Goal: Task Accomplishment & Management: Use online tool/utility

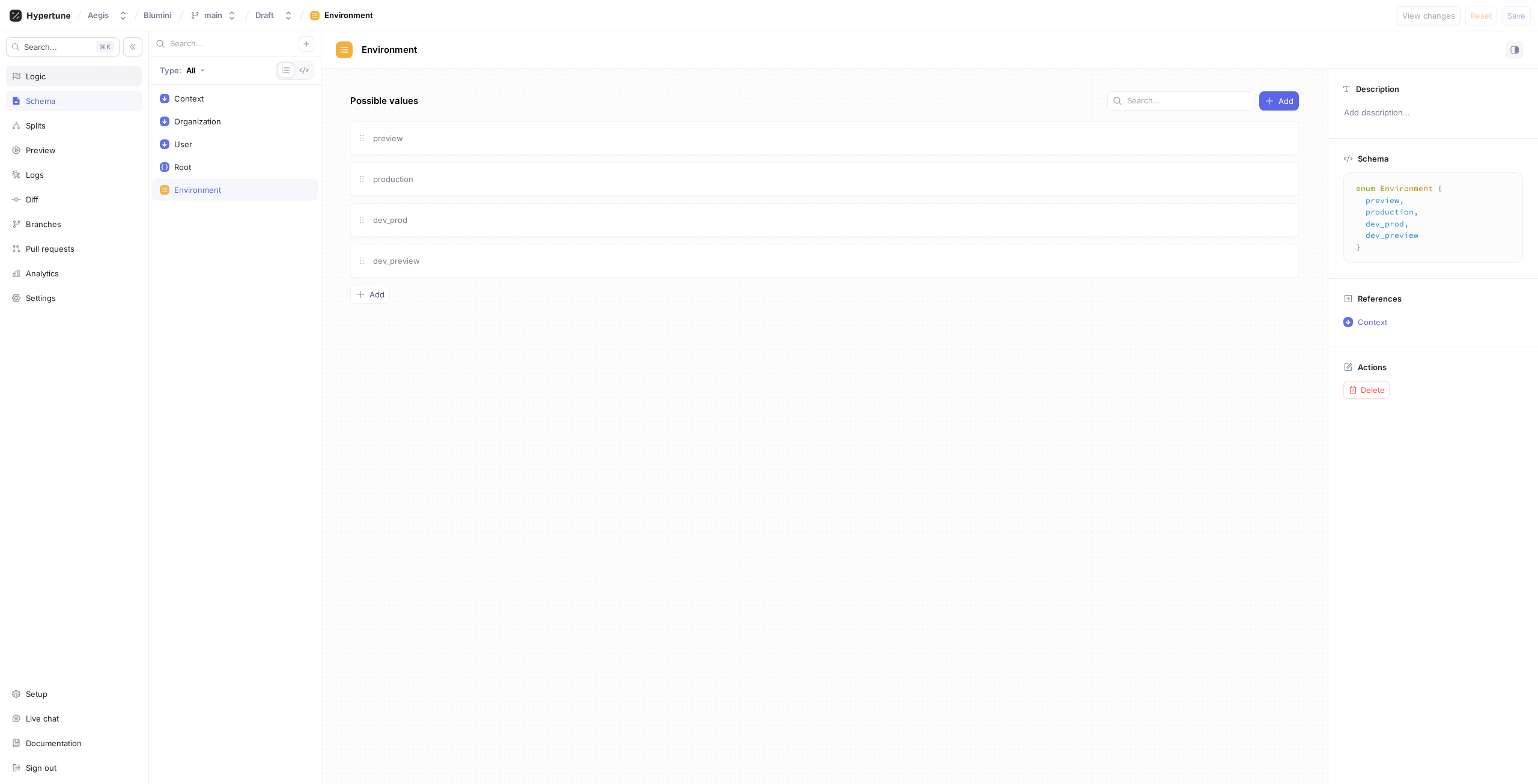
click at [81, 86] on div "Logic" at bounding box center [73, 76] width 136 height 20
type textarea "x"
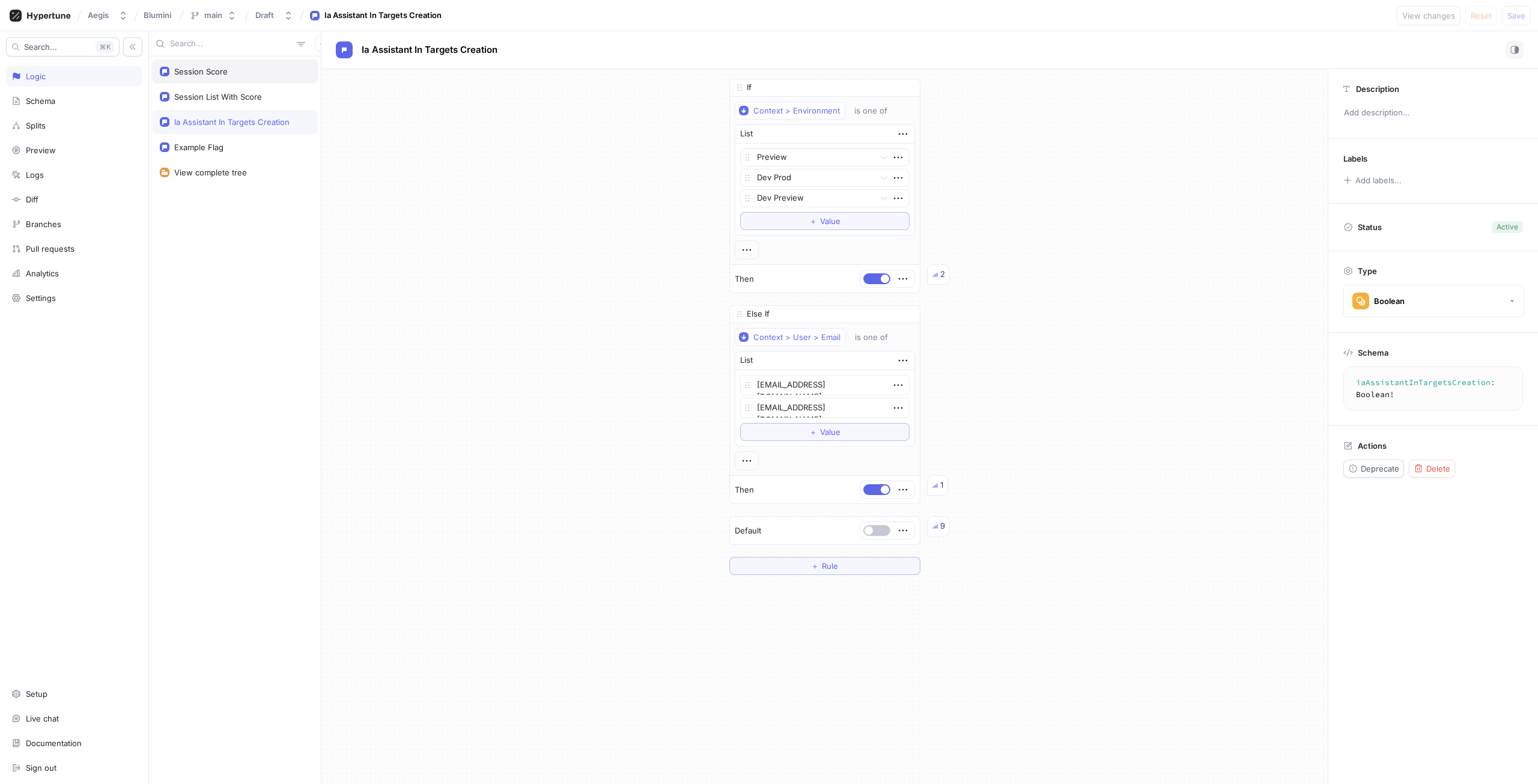
click at [289, 78] on div "Session Score" at bounding box center [235, 72] width 166 height 24
type textarea "sessionScore: Boolean!"
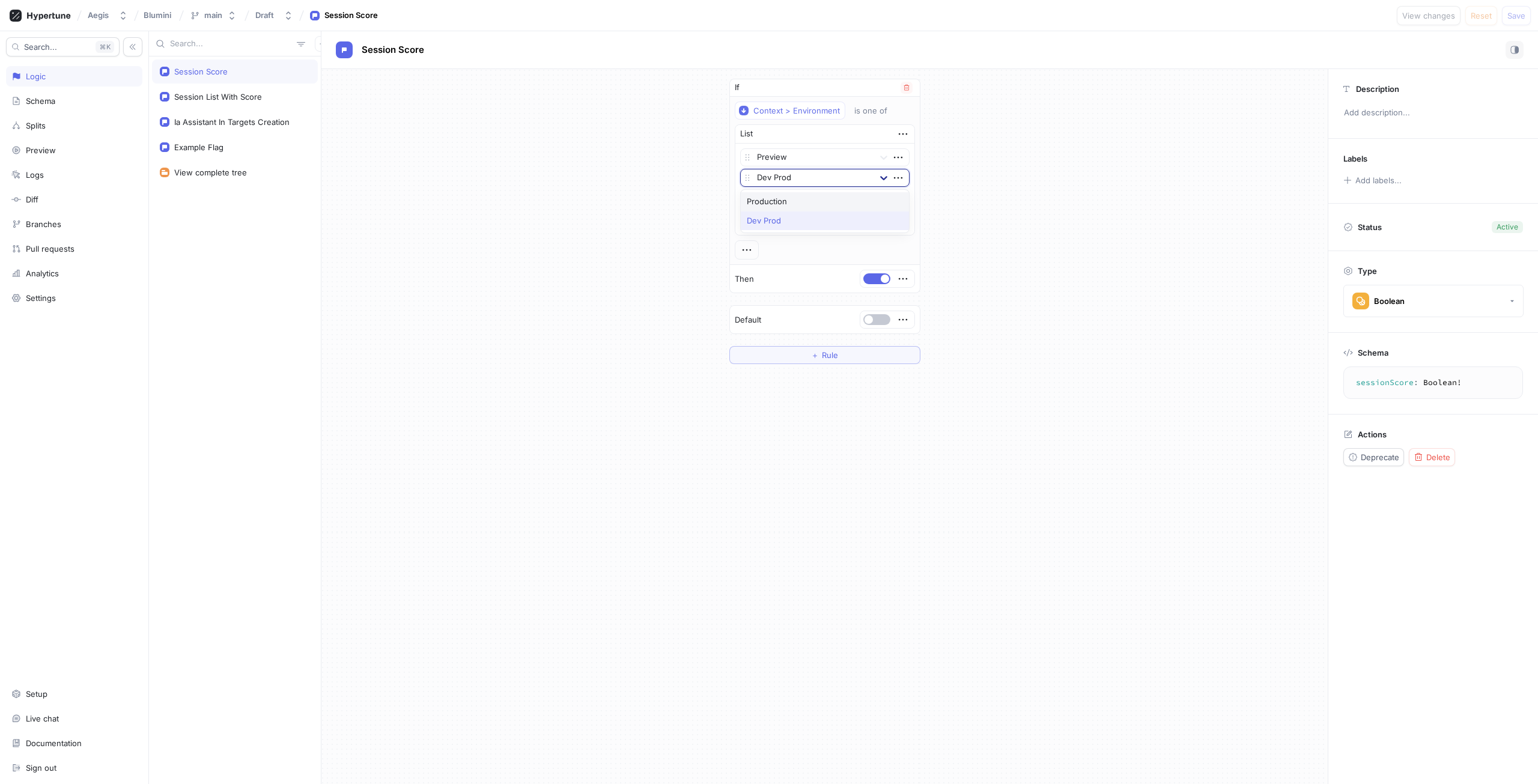
click at [886, 180] on icon at bounding box center [883, 177] width 12 height 12
click at [877, 221] on button "＋ Value" at bounding box center [825, 221] width 169 height 18
click at [898, 218] on icon "button" at bounding box center [898, 218] width 13 height 13
click at [932, 239] on p "Delete" at bounding box center [922, 240] width 24 height 12
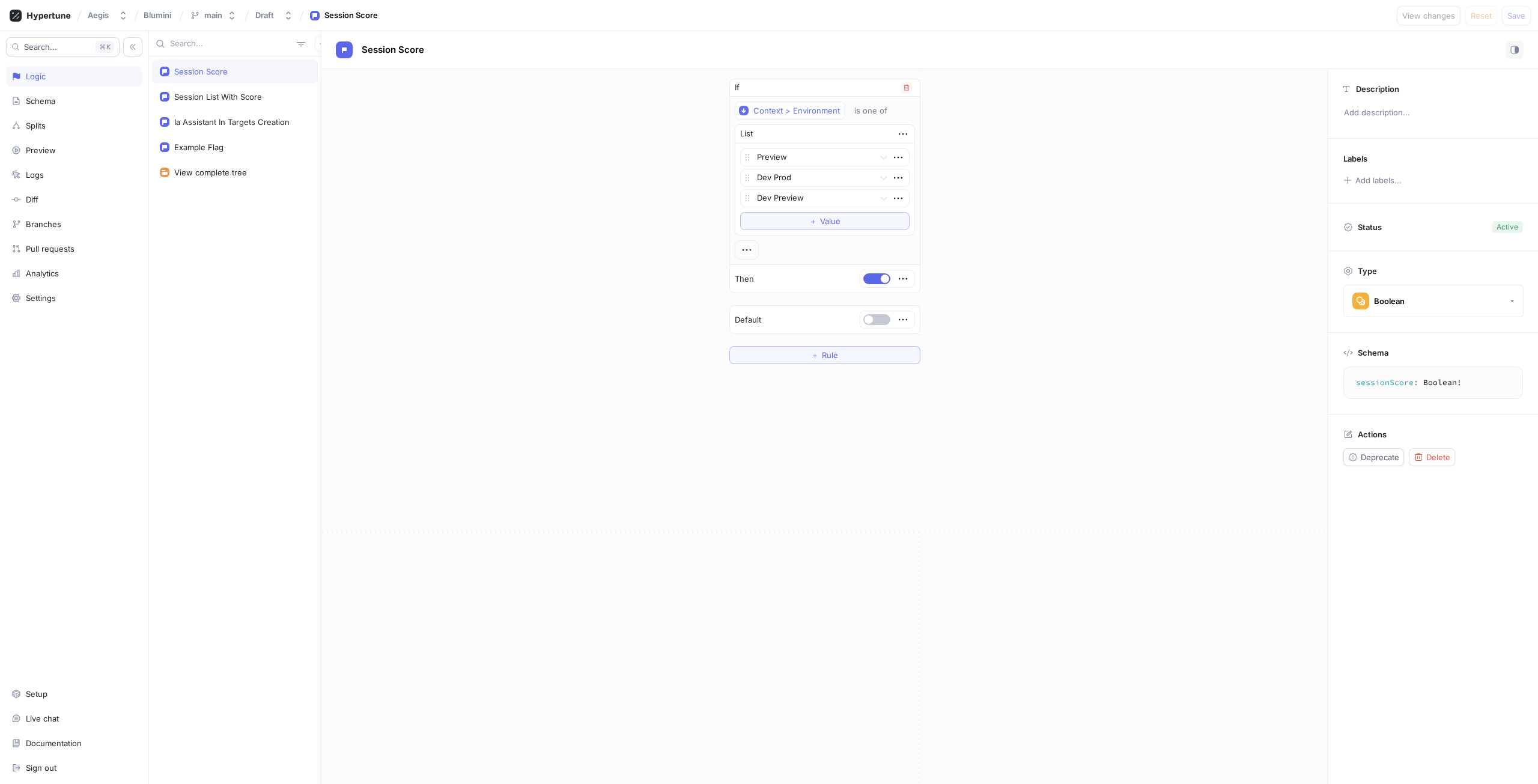
click at [896, 279] on div at bounding box center [886, 278] width 47 height 7
click at [833, 352] on span "Rule" at bounding box center [830, 355] width 16 height 7
click at [907, 311] on icon "button" at bounding box center [906, 313] width 6 height 6
click at [904, 283] on icon "button" at bounding box center [903, 279] width 13 height 13
click at [912, 337] on div "Set permissions" at bounding box center [950, 341] width 102 height 20
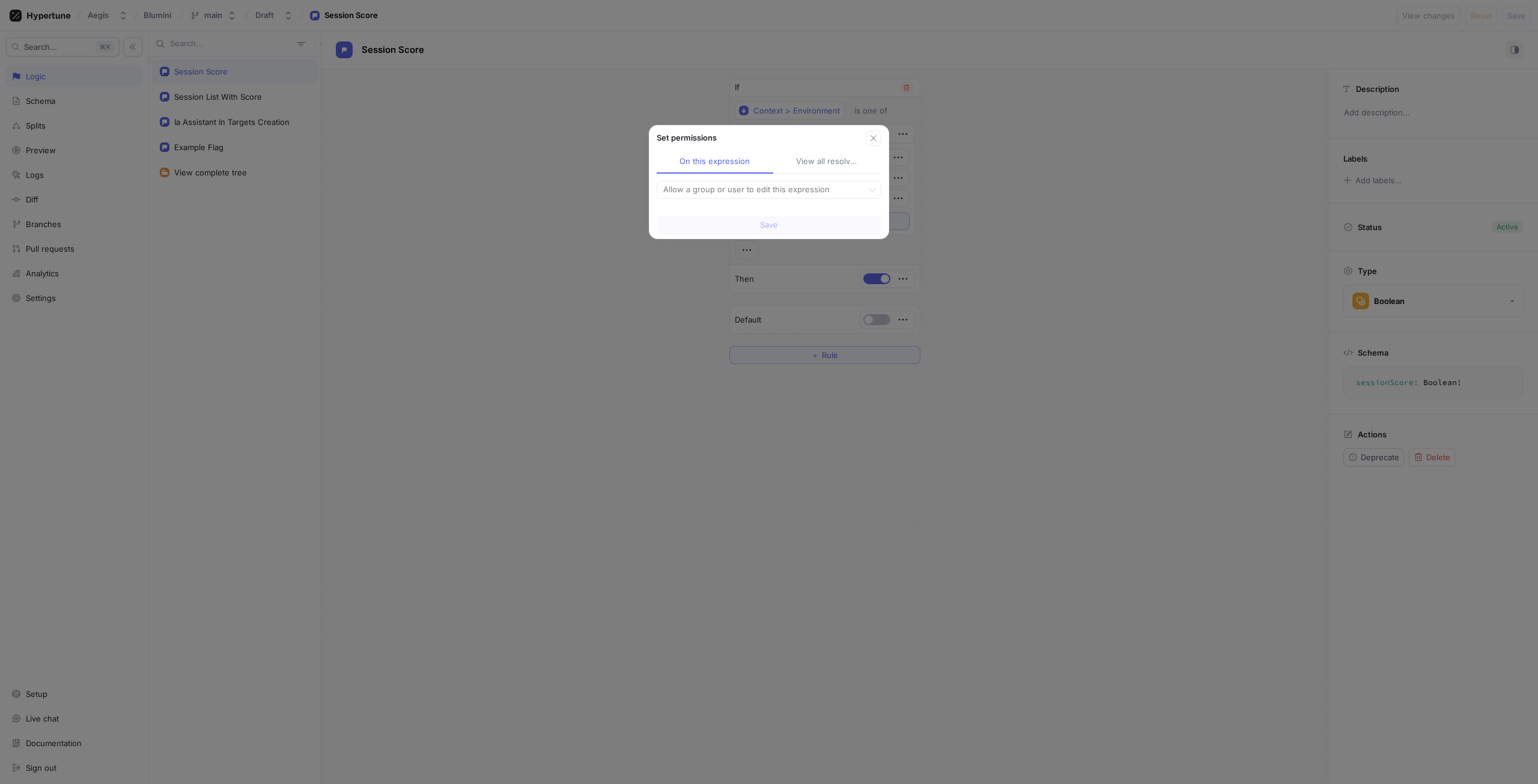
click at [849, 164] on div "View all resolved" at bounding box center [828, 161] width 63 height 12
click at [729, 160] on div "On this expression" at bounding box center [714, 161] width 69 height 12
click at [875, 138] on icon "button" at bounding box center [874, 138] width 10 height 10
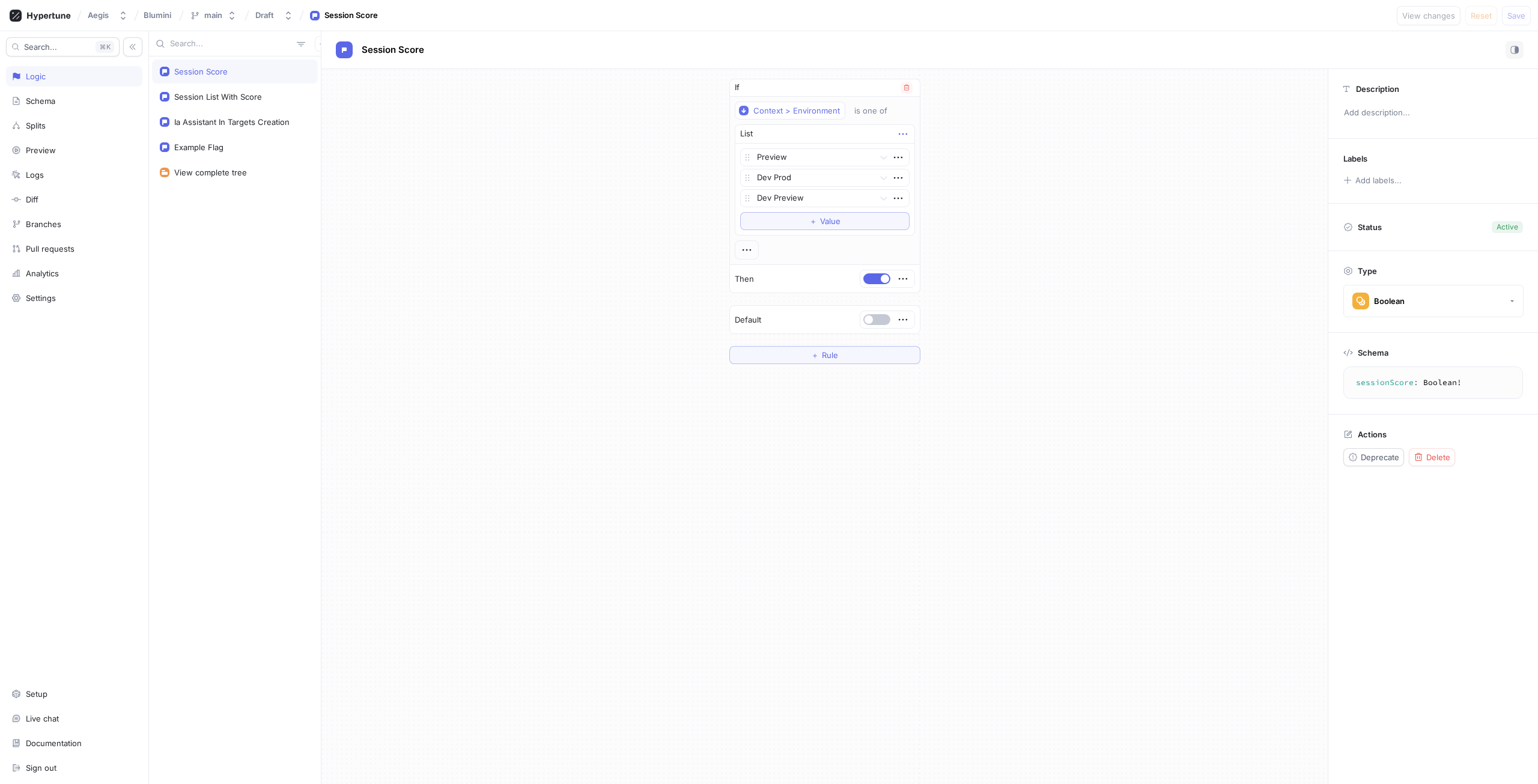
click at [901, 135] on icon "button" at bounding box center [903, 134] width 13 height 13
click at [792, 245] on div "Context > Environment is one of List Preview Dev Prod Dev Preview To pick up a …" at bounding box center [825, 180] width 181 height 158
click at [754, 244] on div at bounding box center [747, 250] width 24 height 19
click at [751, 245] on icon "button" at bounding box center [746, 250] width 13 height 13
click at [878, 196] on div "Context > Environment is one of List Preview Dev Prod Dev Preview To pick up a …" at bounding box center [825, 180] width 181 height 158
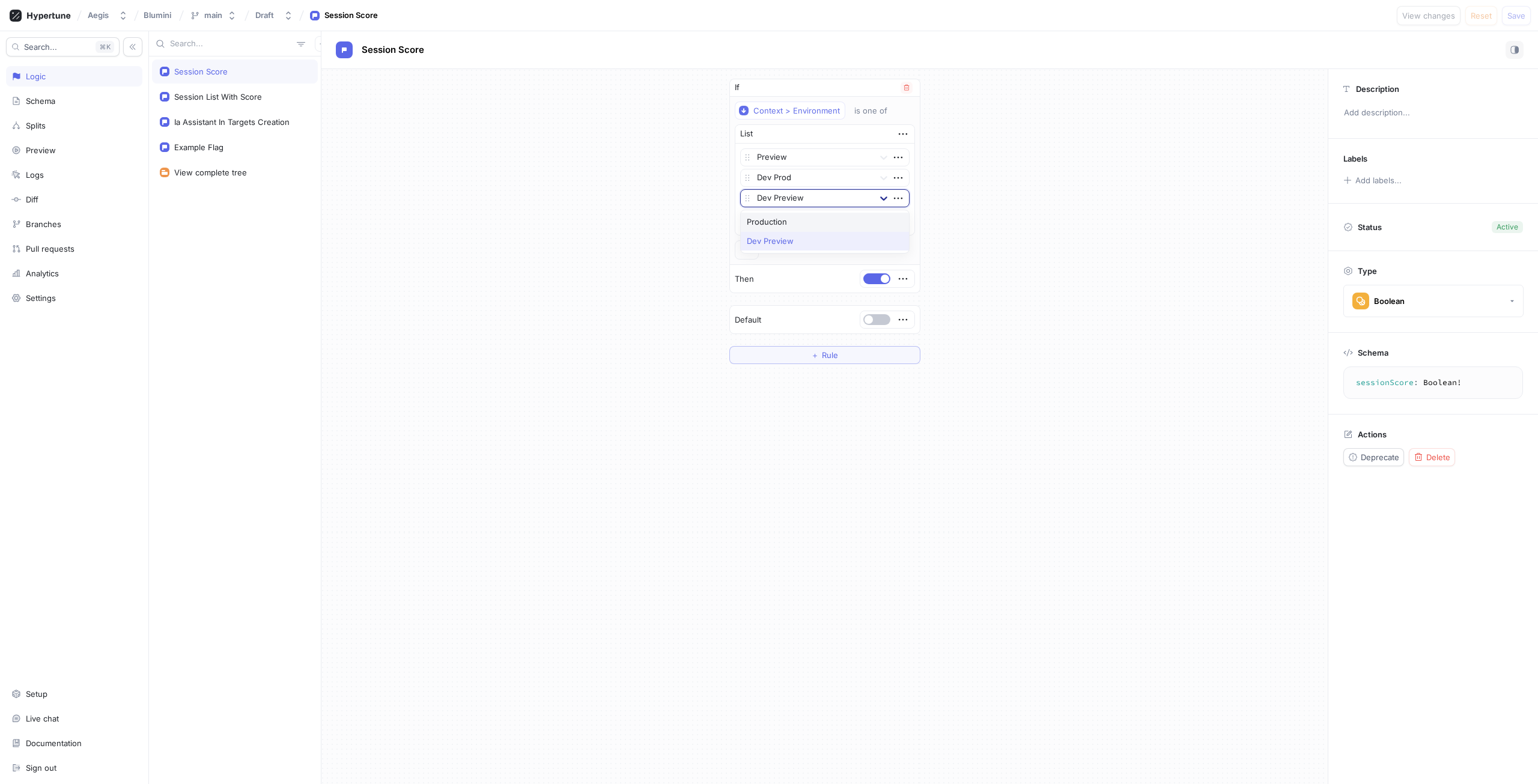
click at [883, 195] on icon at bounding box center [883, 198] width 12 height 12
click at [893, 195] on icon "button" at bounding box center [898, 198] width 13 height 13
click at [948, 214] on div "Delete" at bounding box center [946, 220] width 102 height 20
click at [1517, 18] on span "Save" at bounding box center [1516, 15] width 18 height 7
click at [877, 195] on button "＋ Value" at bounding box center [825, 201] width 169 height 18
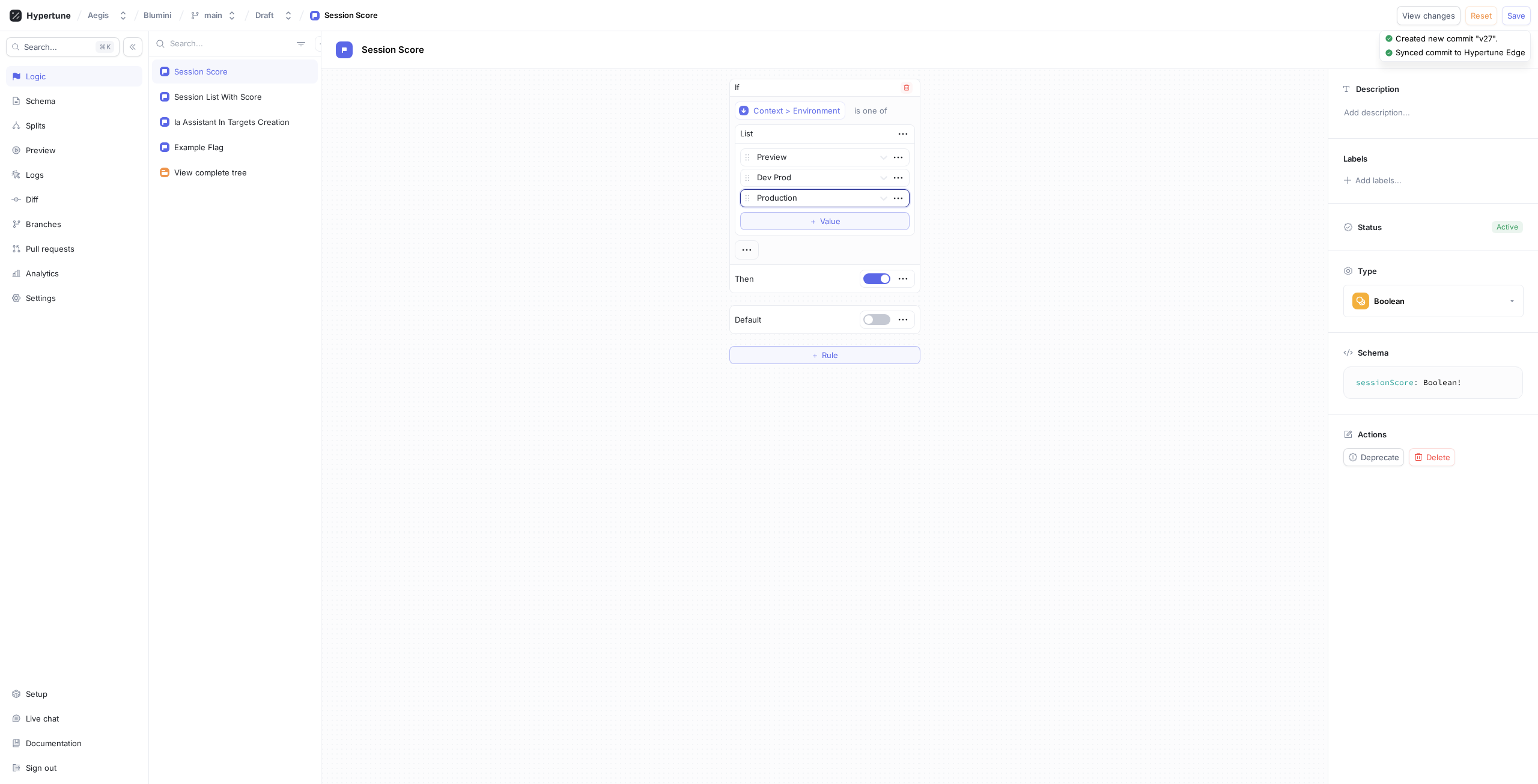
click at [855, 202] on div at bounding box center [813, 199] width 112 height 15
drag, startPoint x: 846, startPoint y: 236, endPoint x: 872, endPoint y: 221, distance: 30.0
click at [846, 236] on div "Dev Preview" at bounding box center [825, 242] width 168 height 19
click at [893, 156] on icon "button" at bounding box center [898, 157] width 13 height 13
click at [884, 279] on div "If Context > Environment is one of List Preview Dev Prod Dev Preview To pick up…" at bounding box center [825, 186] width 191 height 214
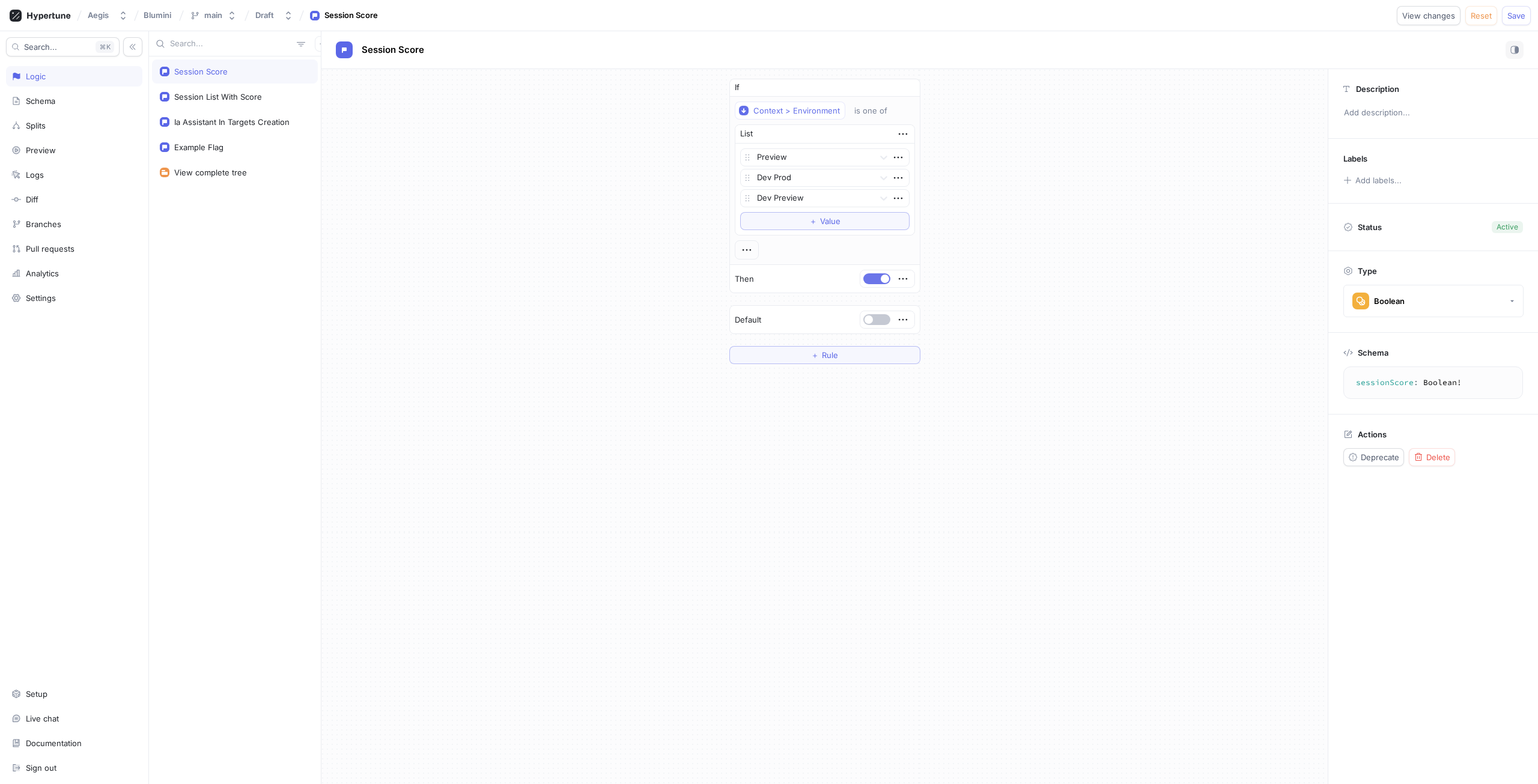
click at [882, 279] on span "button" at bounding box center [885, 279] width 8 height 8
click at [879, 162] on icon at bounding box center [883, 157] width 12 height 12
click at [956, 143] on div "If Context > Environment is one of List Preview Dev Prod Dev Preview To pick up…" at bounding box center [825, 222] width 1007 height 305
click at [1509, 18] on span "Save" at bounding box center [1516, 15] width 18 height 7
click at [908, 276] on icon "button" at bounding box center [903, 279] width 13 height 13
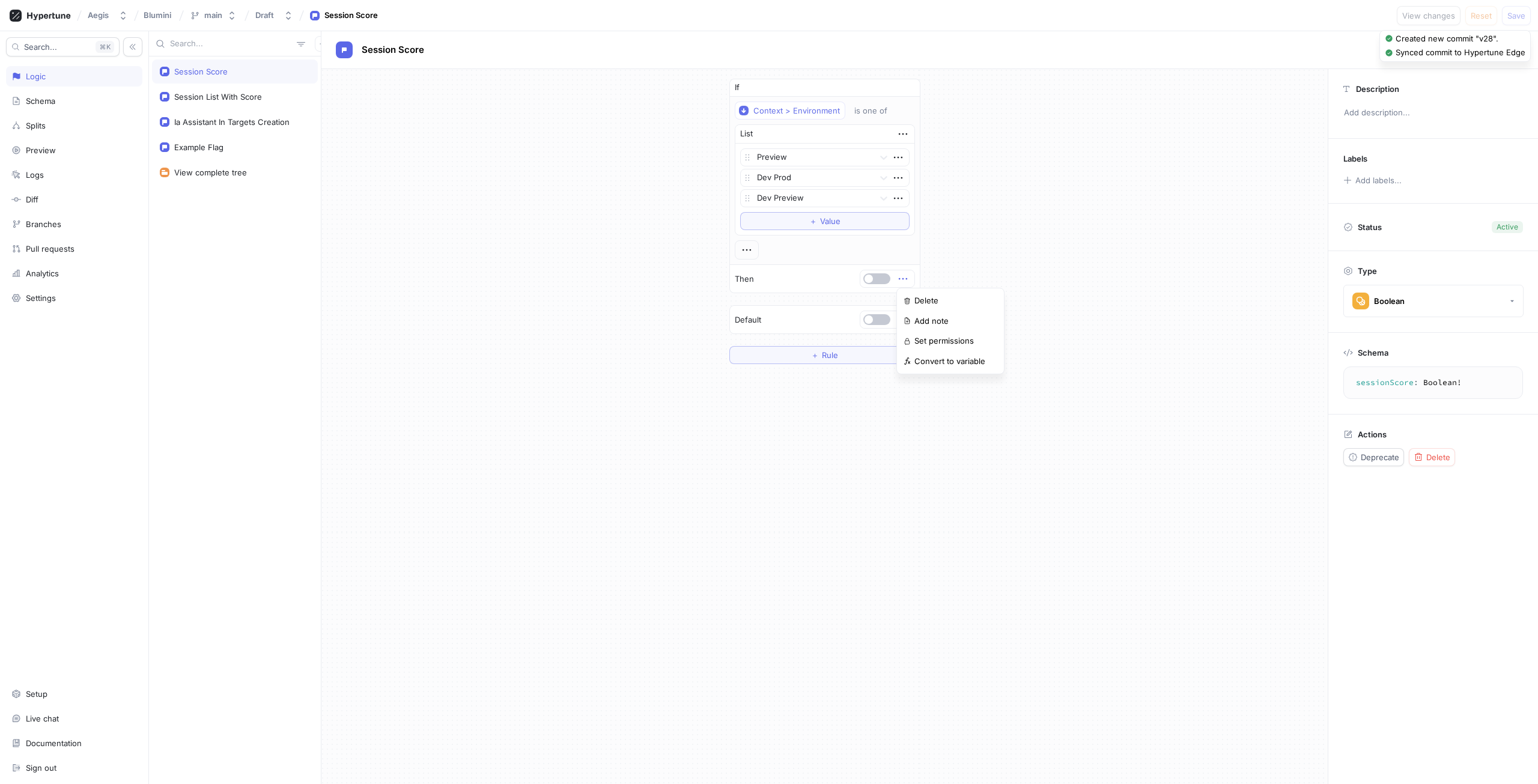
click at [985, 244] on div "If Context > Environment is one of List Preview Dev Prod Dev Preview To pick up…" at bounding box center [825, 222] width 1007 height 305
